Goal: Task Accomplishment & Management: Use online tool/utility

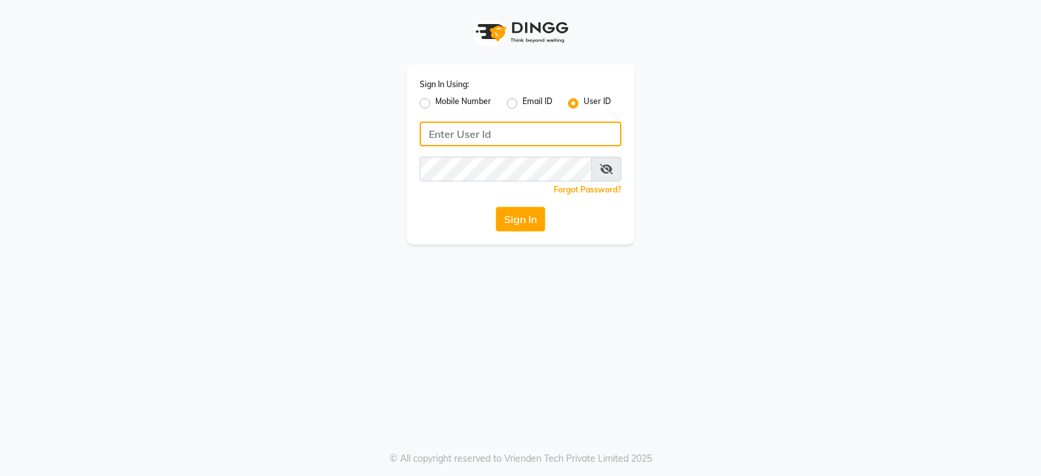
type input "e2753-18"
click at [520, 202] on div "Sign In Using: Mobile Number Email ID User ID e2753-18 Remember me Forgot Passw…" at bounding box center [521, 154] width 228 height 180
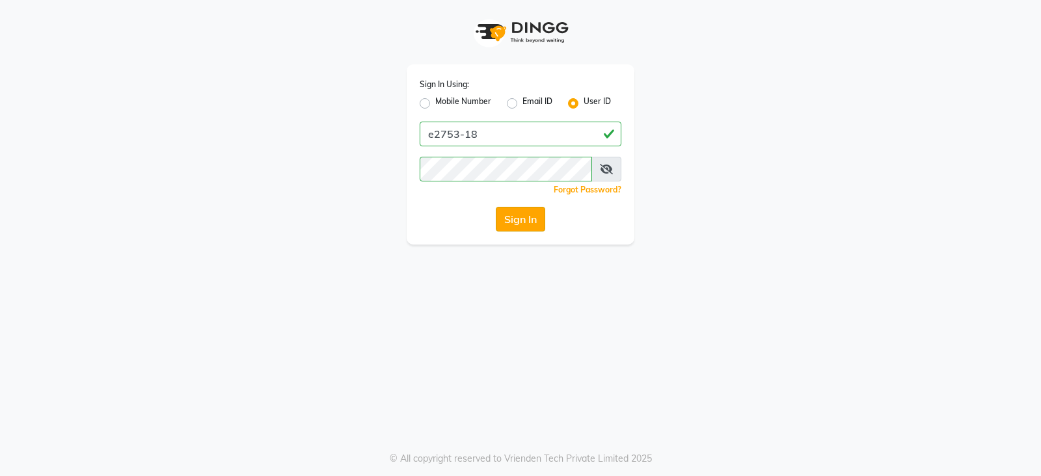
click at [519, 216] on button "Sign In" at bounding box center [520, 219] width 49 height 25
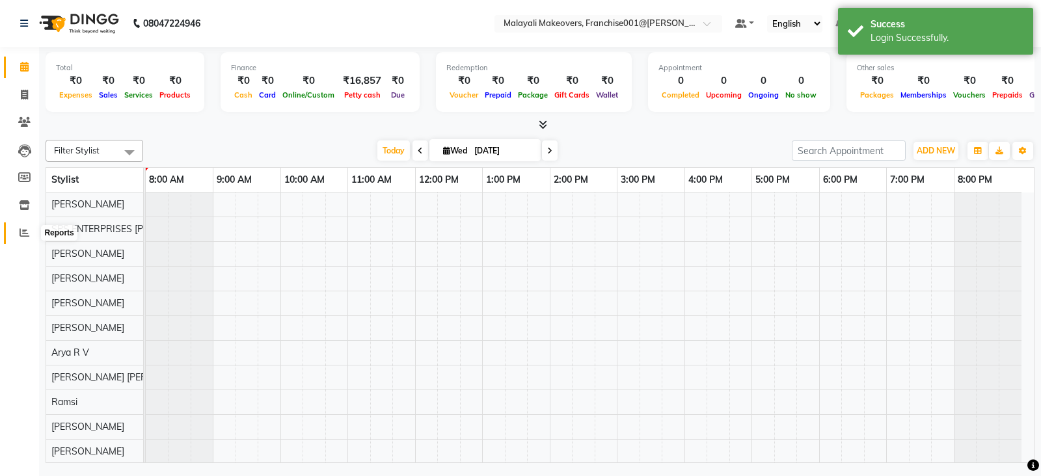
click at [21, 231] on icon at bounding box center [25, 233] width 10 height 10
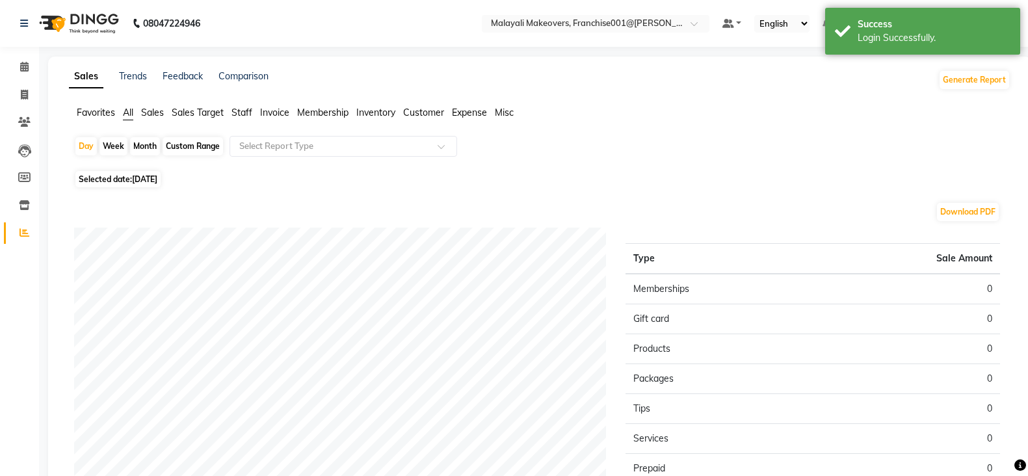
click at [149, 181] on span "[DATE]" at bounding box center [144, 179] width 25 height 10
select select "9"
select select "2025"
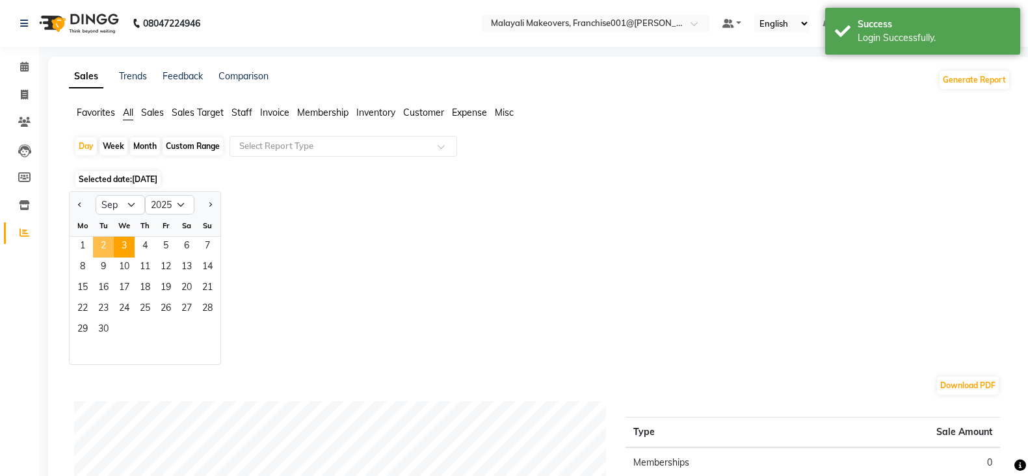
click at [105, 243] on span "2" at bounding box center [103, 247] width 21 height 21
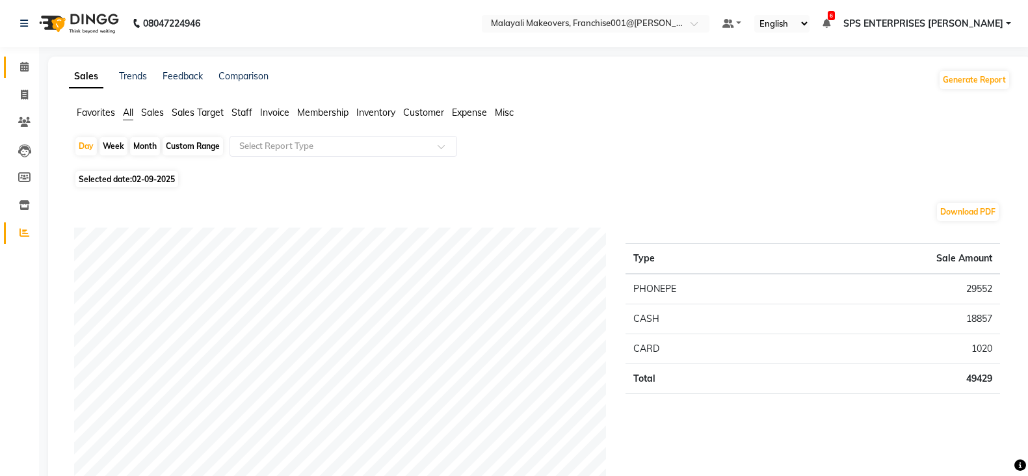
click at [14, 58] on link "Calendar" at bounding box center [19, 67] width 31 height 21
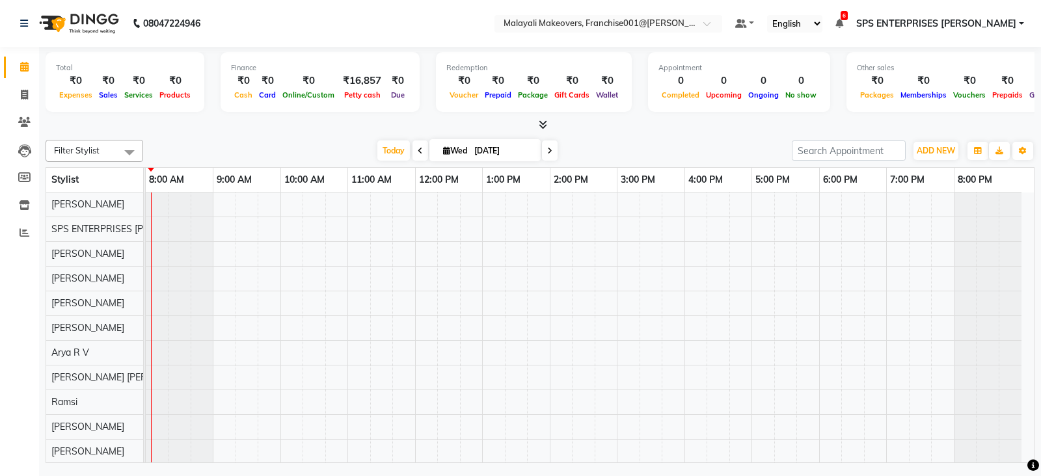
click at [14, 58] on link "Calendar" at bounding box center [19, 67] width 31 height 21
click at [31, 121] on span at bounding box center [24, 122] width 23 height 15
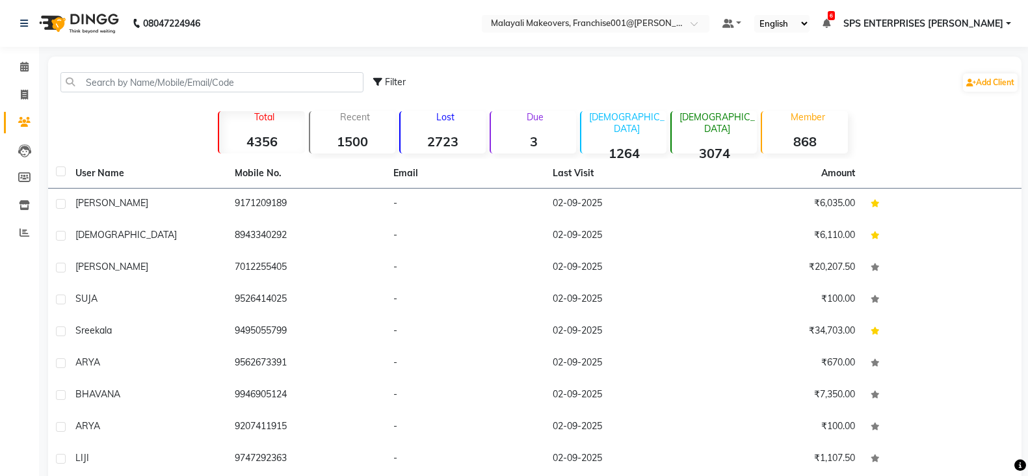
click at [31, 121] on span at bounding box center [24, 122] width 23 height 15
click at [21, 68] on icon at bounding box center [24, 67] width 8 height 10
